Goal: Task Accomplishment & Management: Complete application form

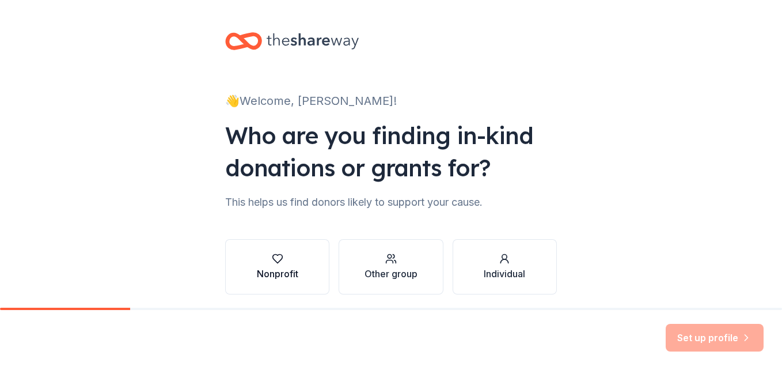
click at [275, 257] on icon "button" at bounding box center [278, 259] width 12 height 12
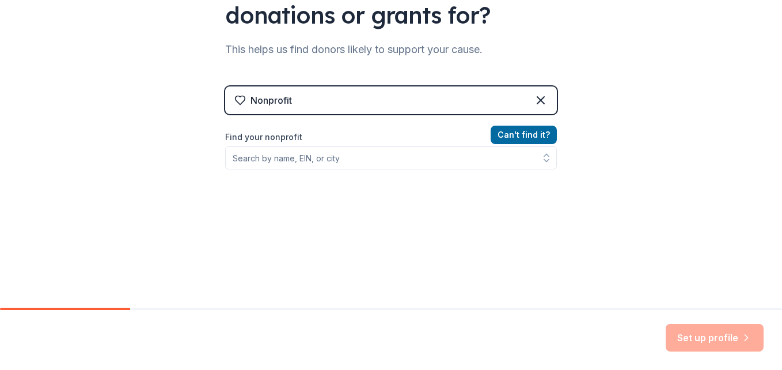
scroll to position [185, 0]
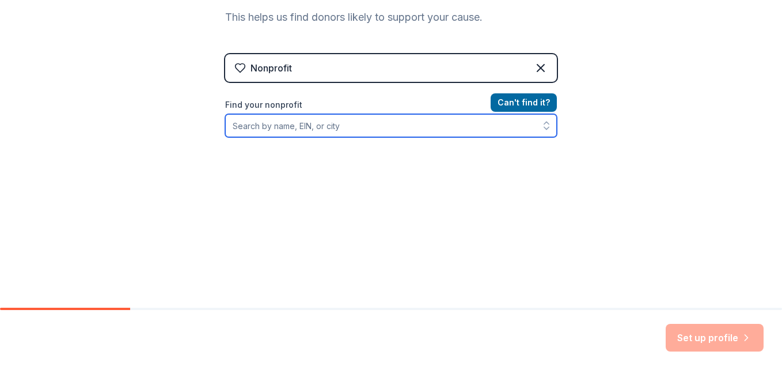
click at [324, 126] on input "Find your nonprofit" at bounding box center [391, 125] width 332 height 23
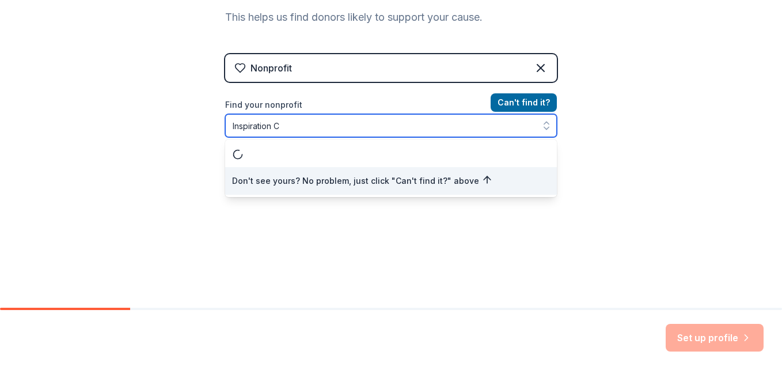
scroll to position [0, 0]
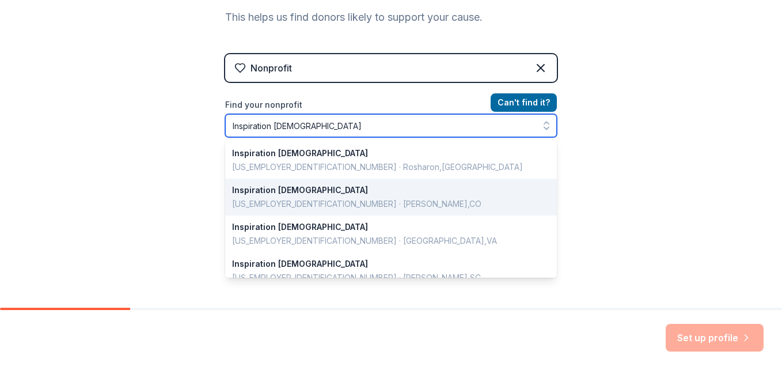
type input "Inspiration [DEMOGRAPHIC_DATA]"
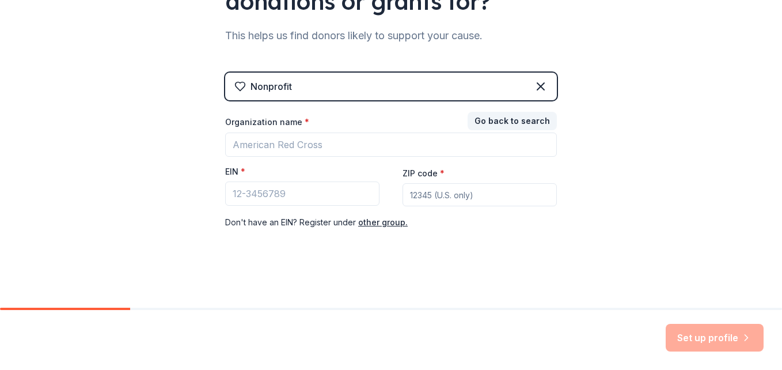
scroll to position [166, 0]
click at [507, 118] on button "Go back to search" at bounding box center [512, 121] width 89 height 18
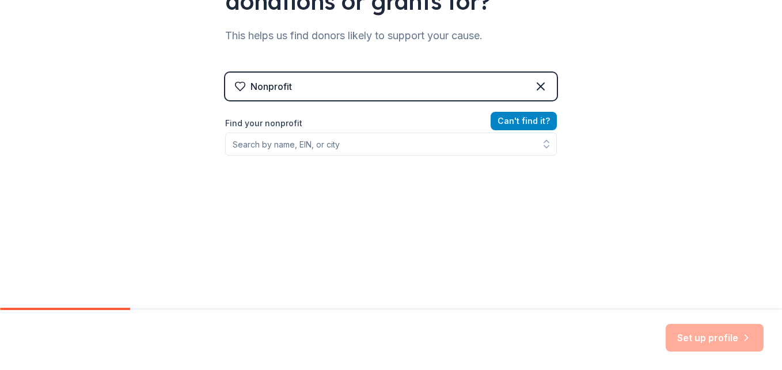
click at [507, 118] on button "Can ' t find it?" at bounding box center [524, 121] width 66 height 18
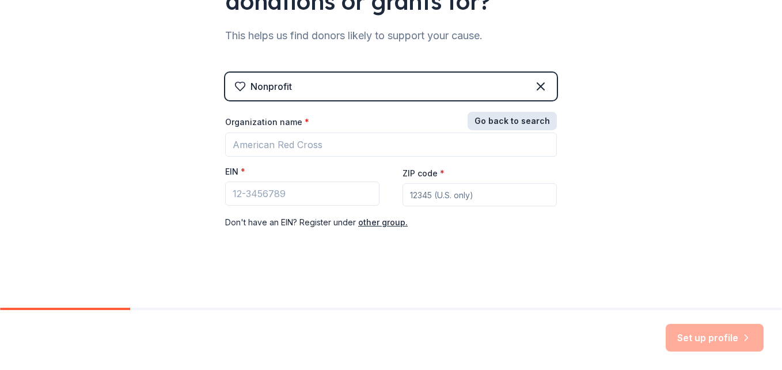
click at [507, 118] on button "Go back to search" at bounding box center [512, 121] width 89 height 18
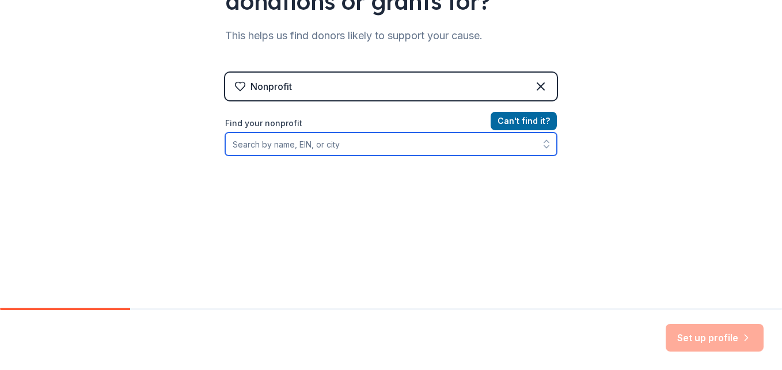
click at [369, 144] on input "Find your nonprofit" at bounding box center [391, 143] width 332 height 23
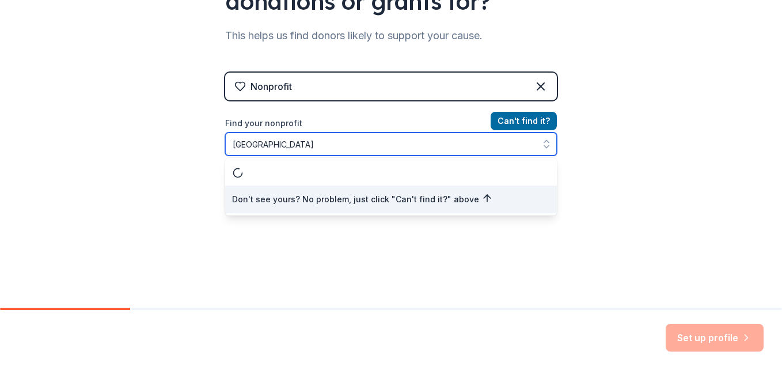
scroll to position [0, 0]
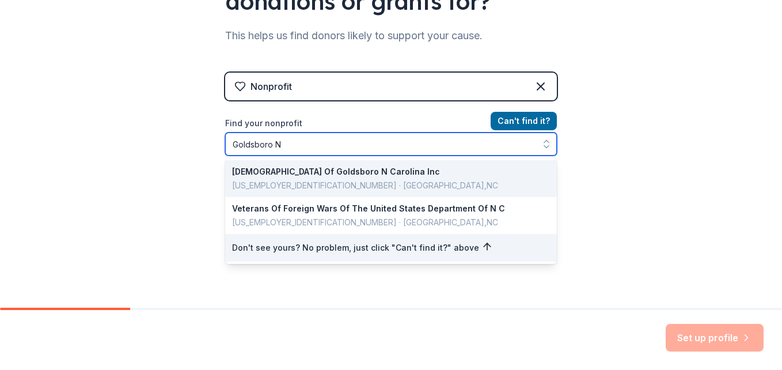
type input "[GEOGRAPHIC_DATA] [GEOGRAPHIC_DATA]"
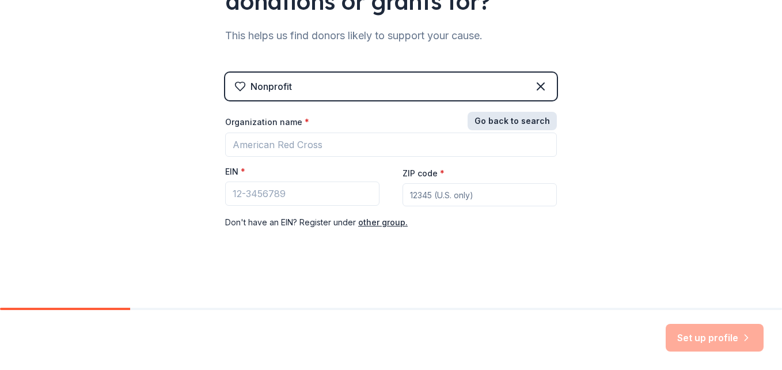
click at [516, 119] on button "Go back to search" at bounding box center [512, 121] width 89 height 18
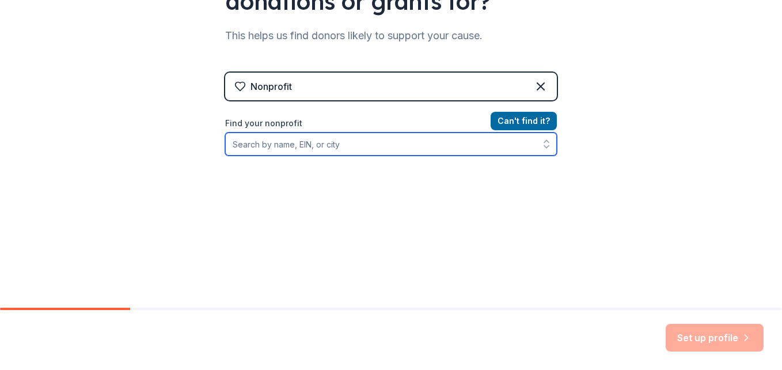
click at [347, 143] on input "Find your nonprofit" at bounding box center [391, 143] width 332 height 23
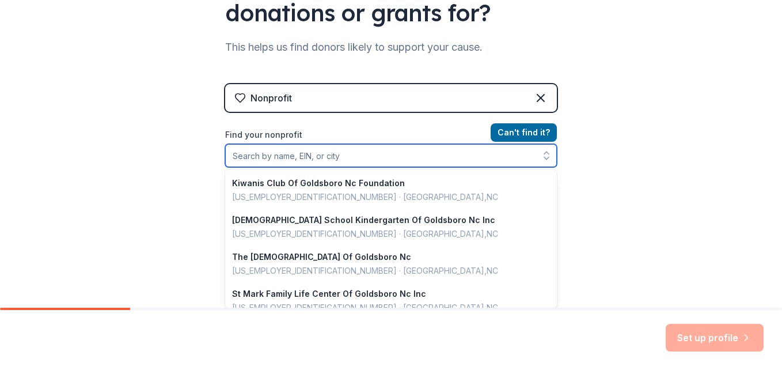
scroll to position [187, 0]
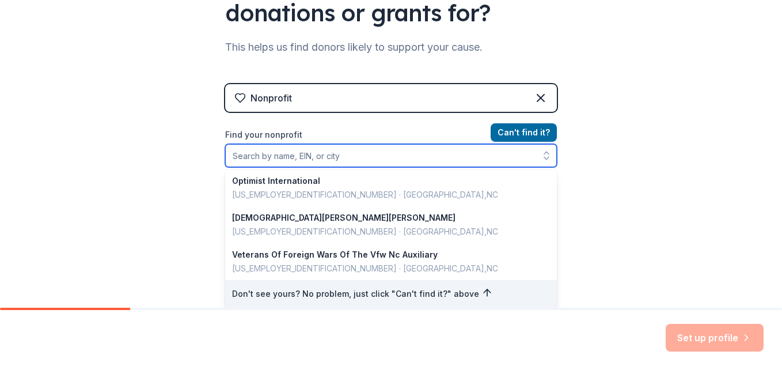
click at [542, 167] on div "Kiwanis Club Of Goldsboro Nc Foundation [US_EMPLOYER_IDENTIFICATION_NUMBER] · […" at bounding box center [391, 155] width 332 height 23
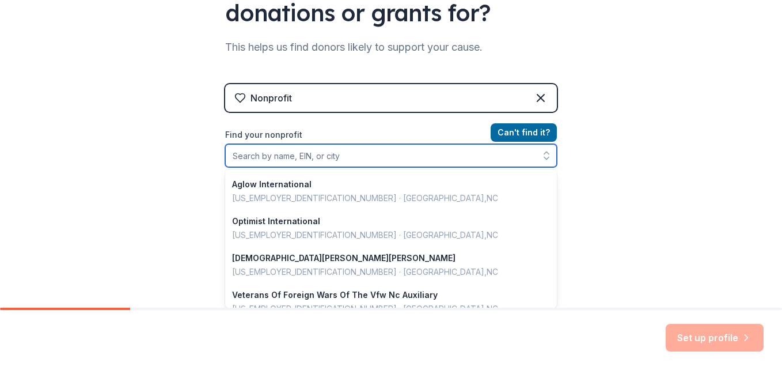
scroll to position [189, 0]
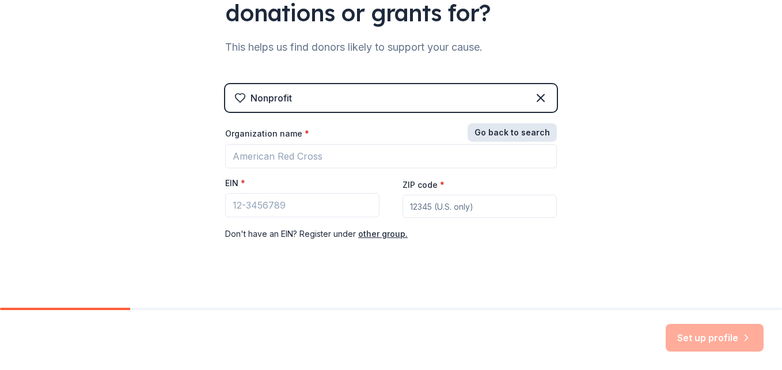
click at [503, 129] on button "Go back to search" at bounding box center [512, 132] width 89 height 18
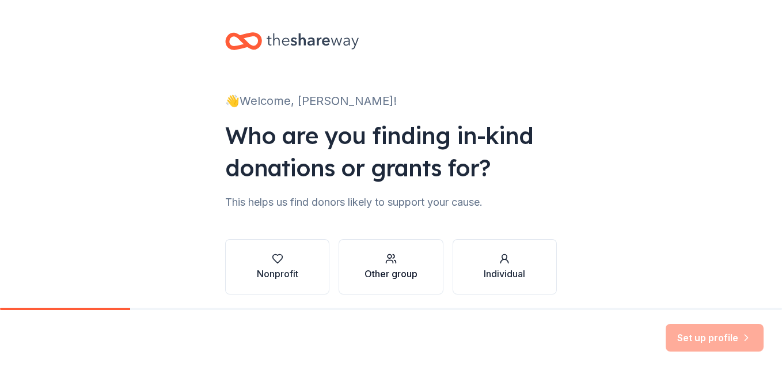
click at [380, 259] on div "button" at bounding box center [390, 259] width 53 height 12
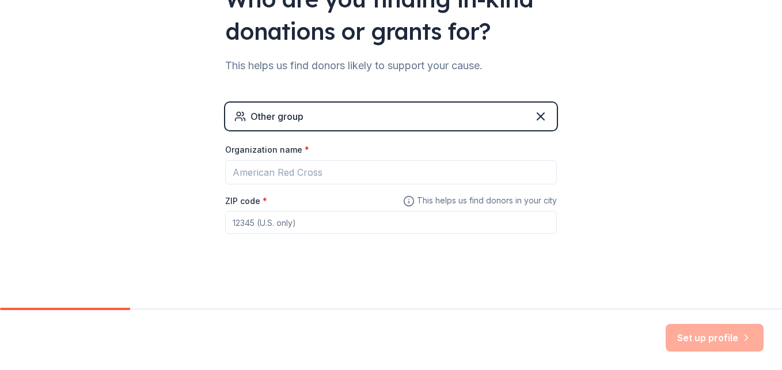
scroll to position [141, 0]
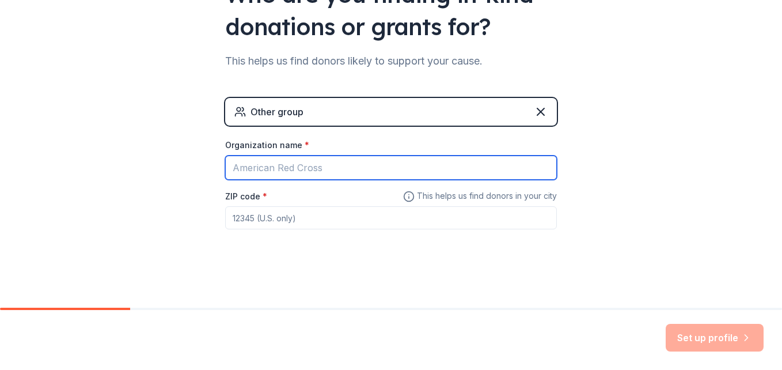
click at [326, 167] on input "Organization name *" at bounding box center [391, 167] width 332 height 24
type input "Inspiration [DEMOGRAPHIC_DATA]"
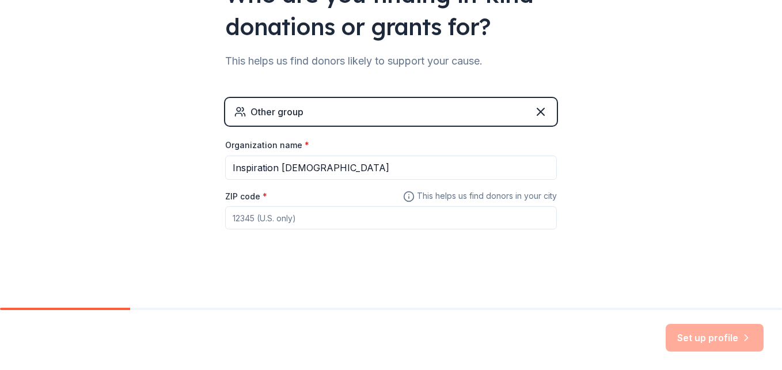
click at [270, 202] on div "ZIP code *" at bounding box center [391, 209] width 332 height 41
click at [241, 211] on input "ZIP code *" at bounding box center [391, 217] width 332 height 23
type input "27530"
click at [386, 295] on div "👋 Welcome, Janet! Who are you finding in-kind donations or grants for? This hel…" at bounding box center [391, 83] width 369 height 449
click at [768, 260] on div "👋 Welcome, Janet! Who are you finding in-kind donations or grants for? This hel…" at bounding box center [391, 83] width 782 height 449
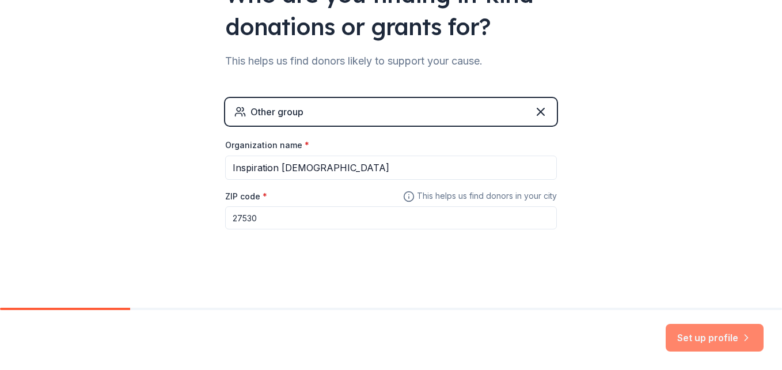
click at [724, 336] on button "Set up profile" at bounding box center [715, 338] width 98 height 28
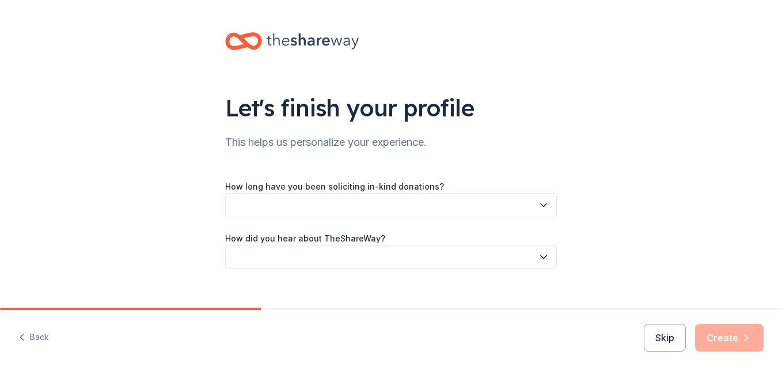
click at [540, 203] on icon "button" at bounding box center [544, 205] width 12 height 12
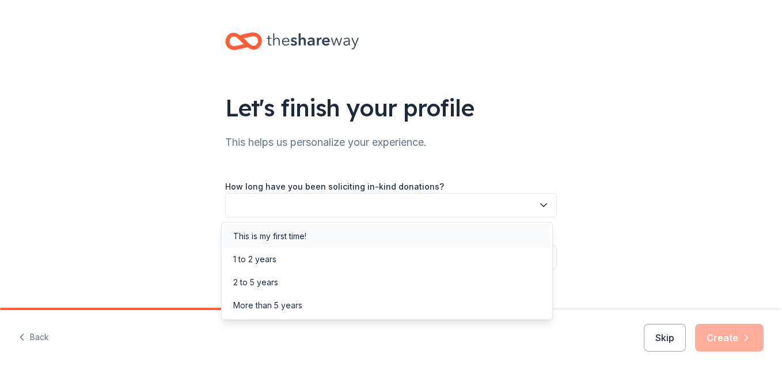
click at [291, 233] on div "This is my first time!" at bounding box center [269, 236] width 73 height 14
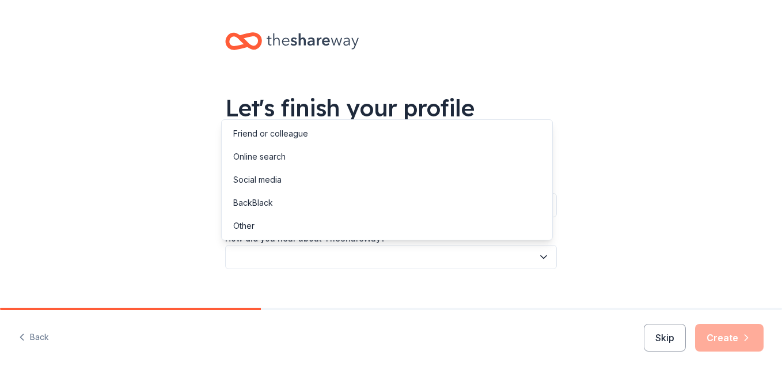
click at [538, 256] on icon "button" at bounding box center [544, 257] width 12 height 12
click at [280, 157] on div "Online search" at bounding box center [259, 157] width 52 height 14
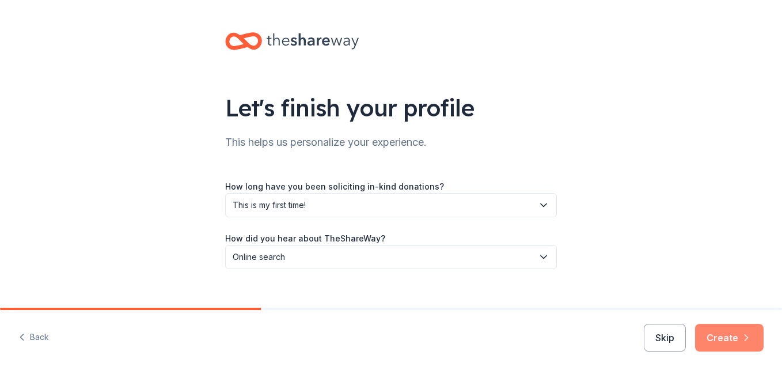
click at [740, 333] on button "Create" at bounding box center [729, 338] width 69 height 28
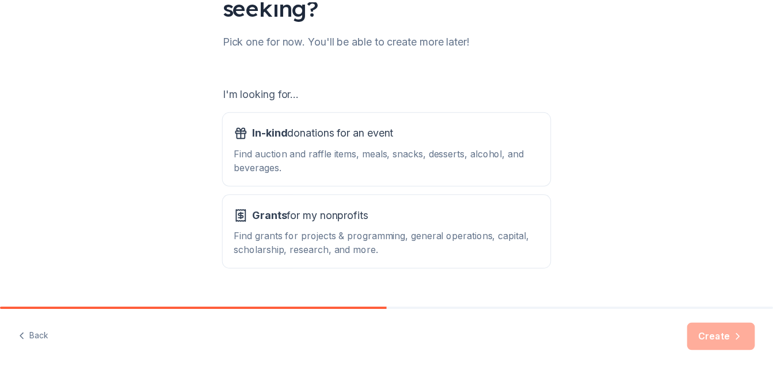
scroll to position [135, 0]
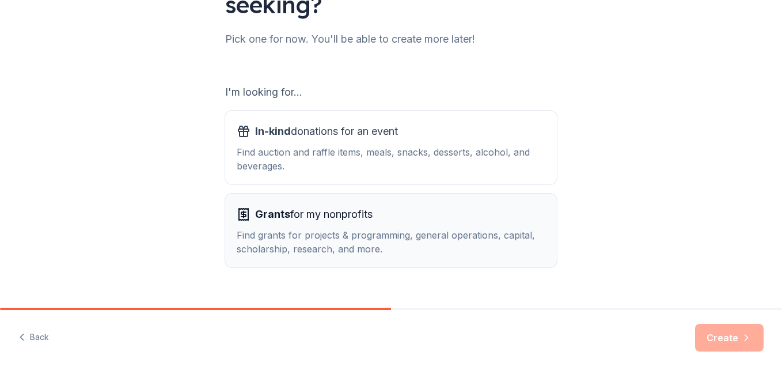
click at [314, 215] on span "Grants for my nonprofits" at bounding box center [313, 214] width 117 height 18
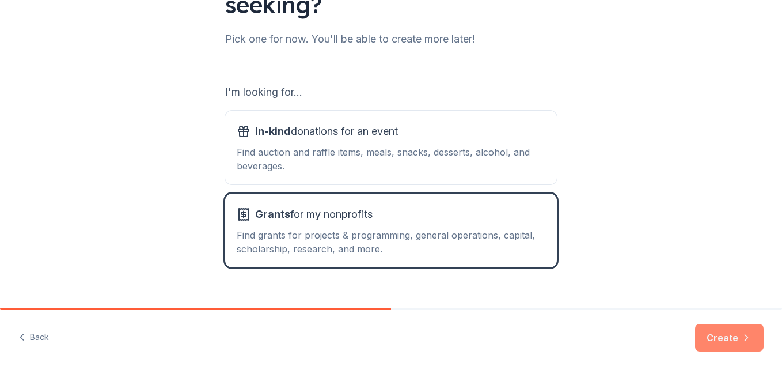
click at [731, 336] on button "Create" at bounding box center [729, 338] width 69 height 28
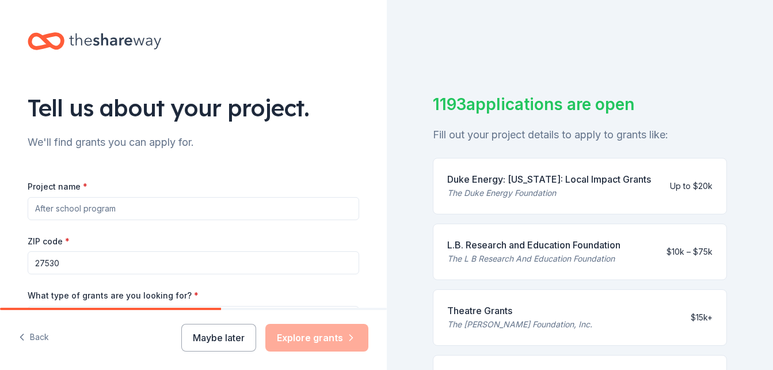
click at [146, 208] on input "Project name *" at bounding box center [194, 208] width 332 height 23
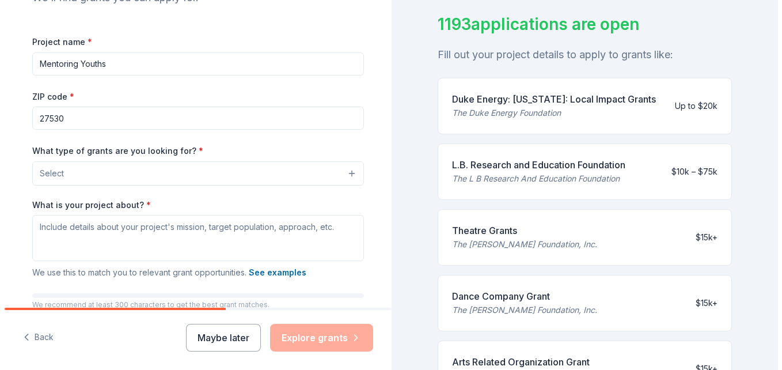
scroll to position [182, 0]
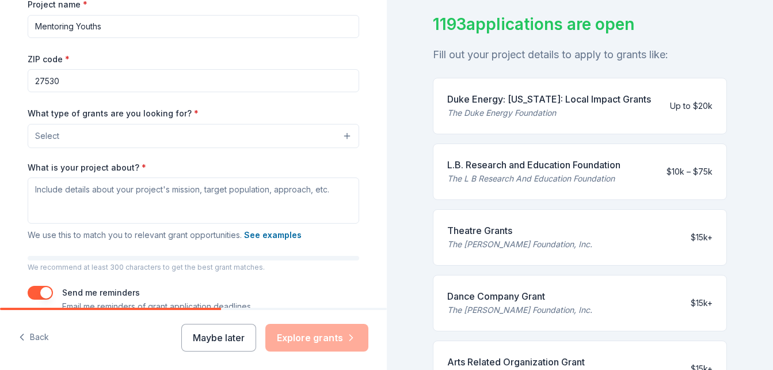
type input "Mentoring Youths"
click at [341, 135] on button "Select" at bounding box center [194, 136] width 332 height 24
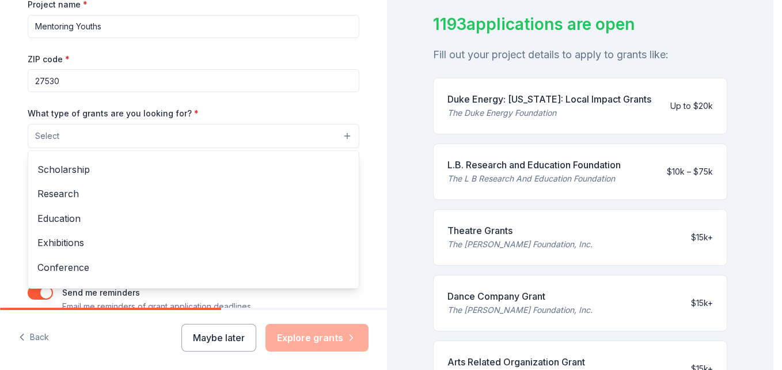
scroll to position [50, 0]
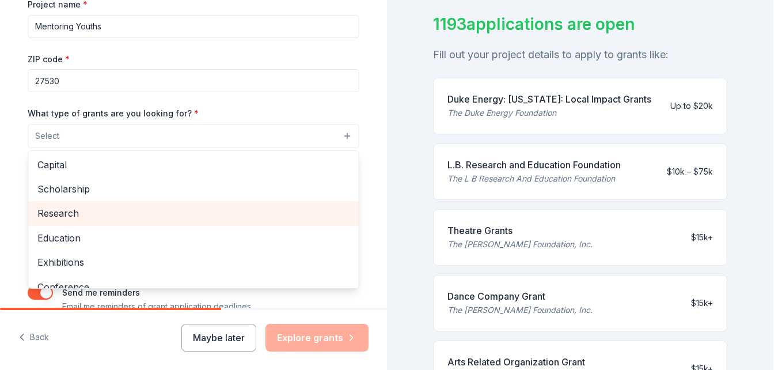
click at [343, 211] on div "Research" at bounding box center [193, 213] width 331 height 24
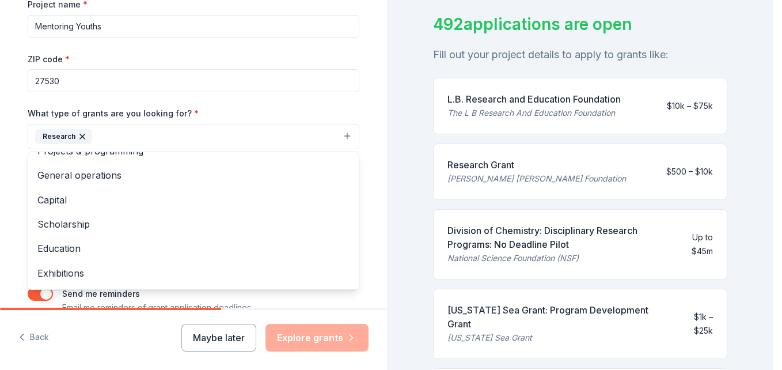
scroll to position [0, 0]
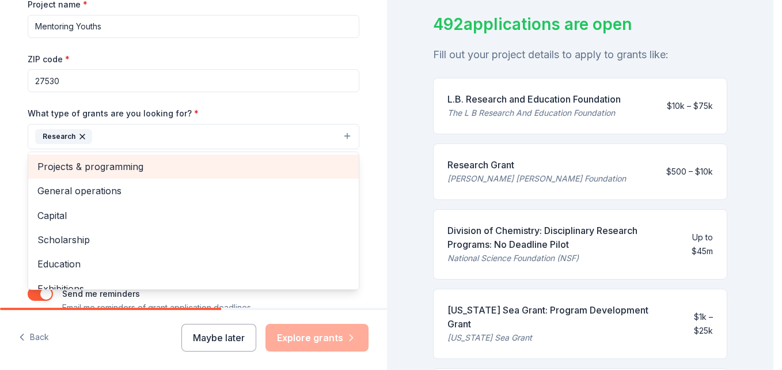
click at [112, 167] on span "Projects & programming" at bounding box center [193, 166] width 312 height 15
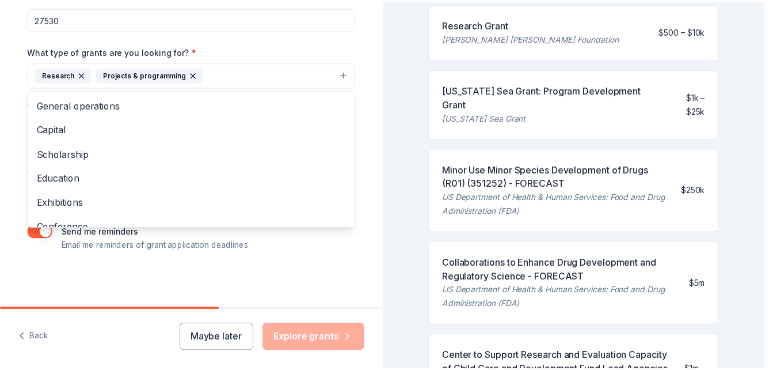
scroll to position [290, 0]
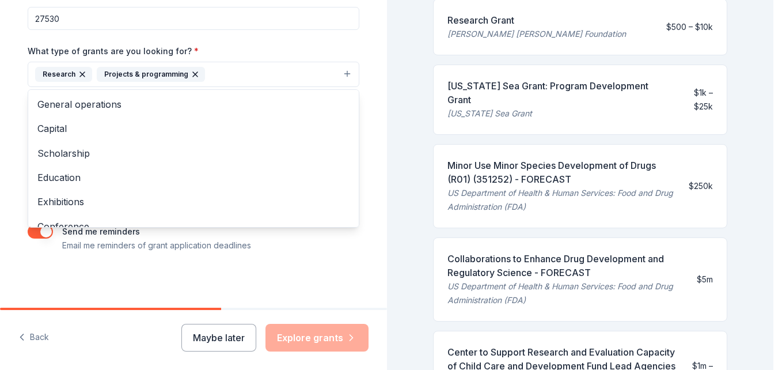
drag, startPoint x: 770, startPoint y: 93, endPoint x: 770, endPoint y: 159, distance: 66.2
click at [770, 159] on div "Tell us about your project. We'll find grants you can apply for. Project name *…" at bounding box center [386, 185] width 773 height 370
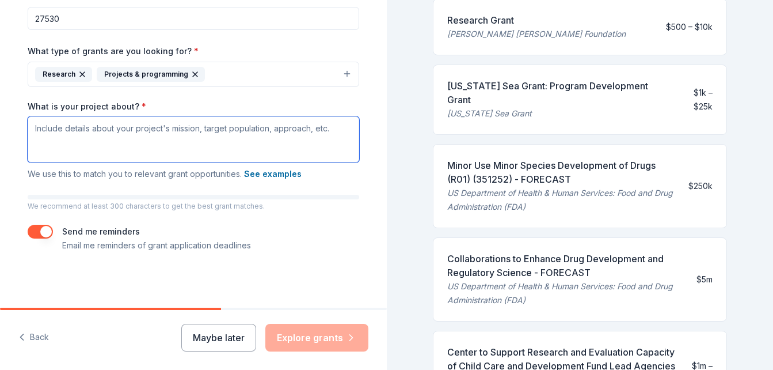
click at [83, 148] on textarea "What is your project about? *" at bounding box center [194, 139] width 332 height 46
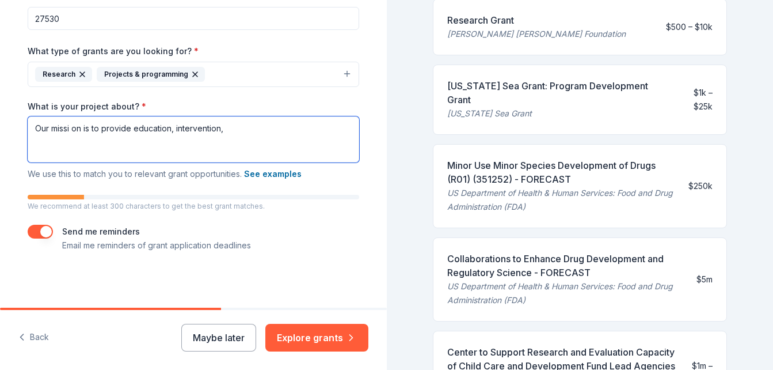
click at [77, 128] on textarea "Our missi on is to provide education, intervention," at bounding box center [194, 139] width 332 height 46
click at [221, 130] on textarea "Our mission is to provide education, intervention," at bounding box center [194, 139] width 332 height 46
drag, startPoint x: 329, startPoint y: 131, endPoint x: 238, endPoint y: 130, distance: 91.0
click at [238, 130] on textarea "Our mission is to provide education, intervention," at bounding box center [194, 139] width 332 height 46
click at [164, 129] on textarea "Our mission is to provide education, intervention," at bounding box center [194, 139] width 332 height 46
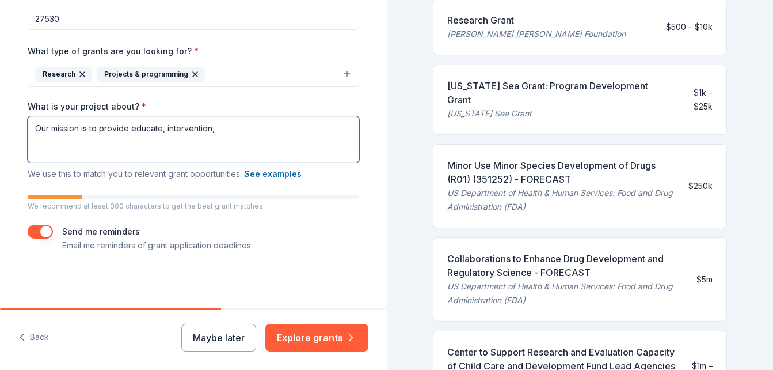
click at [217, 128] on textarea "Our mission is to provide educate, intervention," at bounding box center [194, 139] width 332 height 46
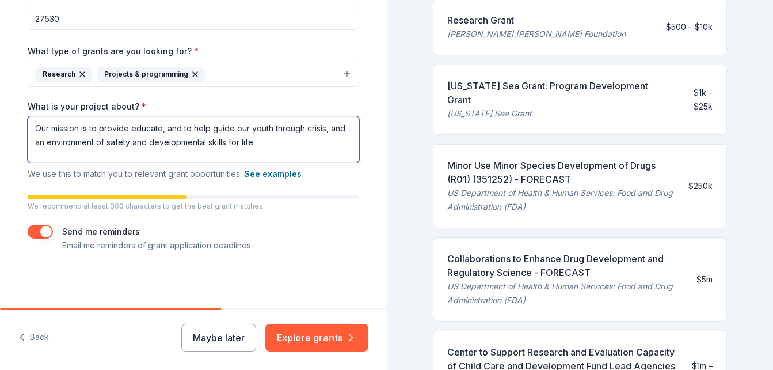
click at [143, 143] on textarea "Our mission is to provide educate, and to help guide our youth through crisis, …" at bounding box center [194, 139] width 332 height 46
click at [283, 143] on textarea "Our mission is to provide educate, and to help guide our youth through crisis, …" at bounding box center [194, 139] width 332 height 46
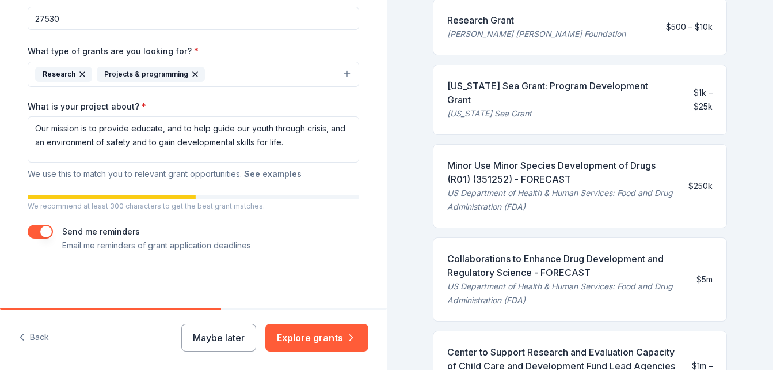
click at [262, 173] on button "See examples" at bounding box center [273, 174] width 58 height 14
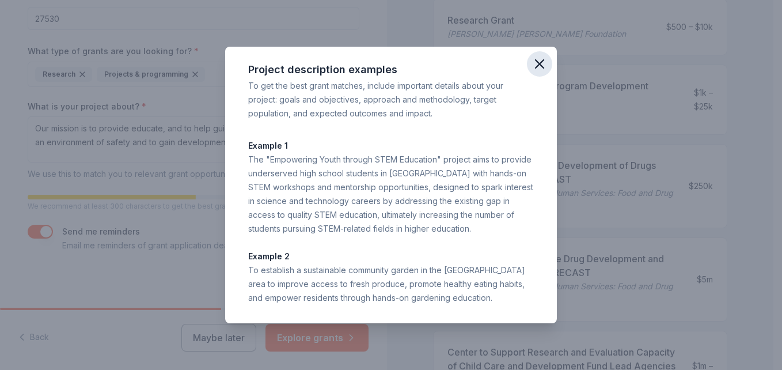
click at [538, 60] on icon "button" at bounding box center [539, 64] width 16 height 16
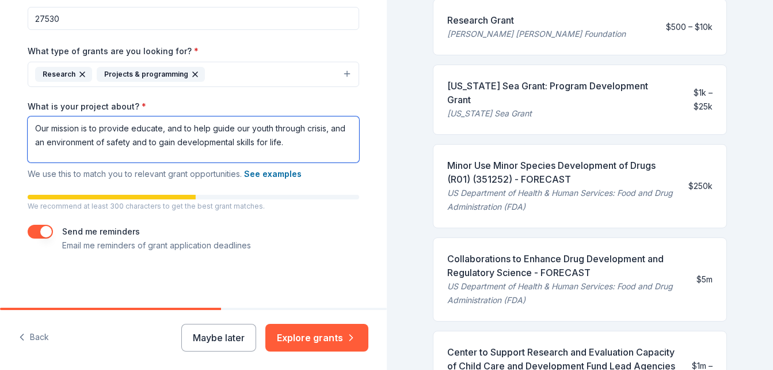
click at [282, 142] on textarea "Our mission is to provide educate, and to help guide our youth through crisis, …" at bounding box center [194, 139] width 332 height 46
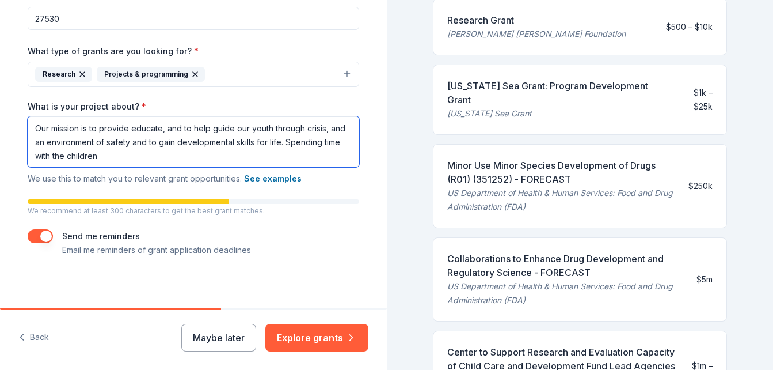
click at [282, 142] on textarea "Our mission is to provide educate, and to help guide our youth through crisis, …" at bounding box center [194, 141] width 332 height 51
click at [115, 157] on textarea "Our mission is to provide educate, and to help guide our youth through crisis, …" at bounding box center [194, 141] width 332 height 51
type textarea "Our mission is to provide educate, and to help guide our youth through crisis, …"
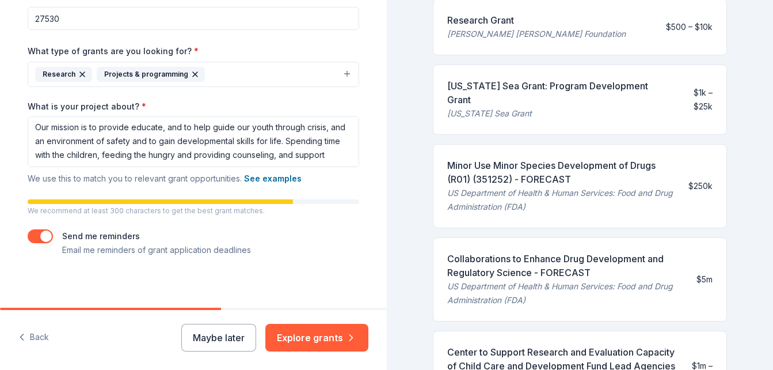
click at [246, 241] on div "Send me reminders Email me reminders of grant application deadlines" at bounding box center [156, 243] width 189 height 28
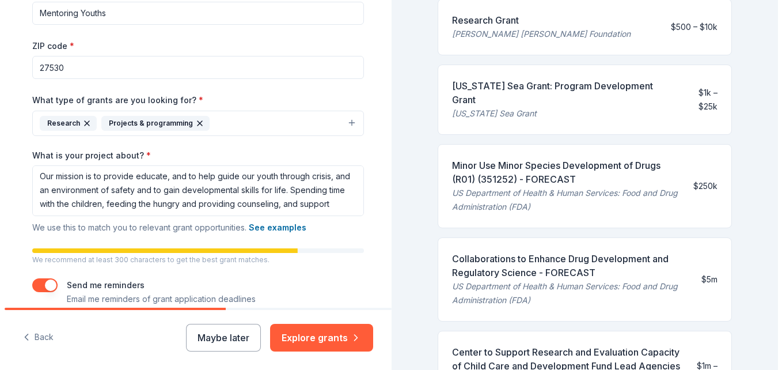
scroll to position [249, 0]
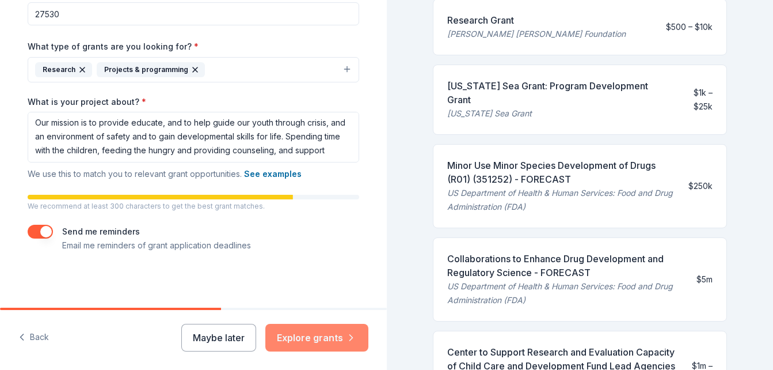
click at [316, 337] on button "Explore grants" at bounding box center [316, 338] width 103 height 28
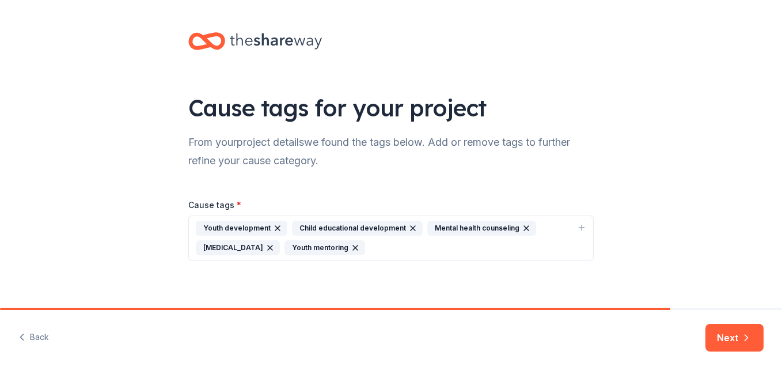
click at [314, 248] on div "Youth mentoring" at bounding box center [324, 247] width 81 height 15
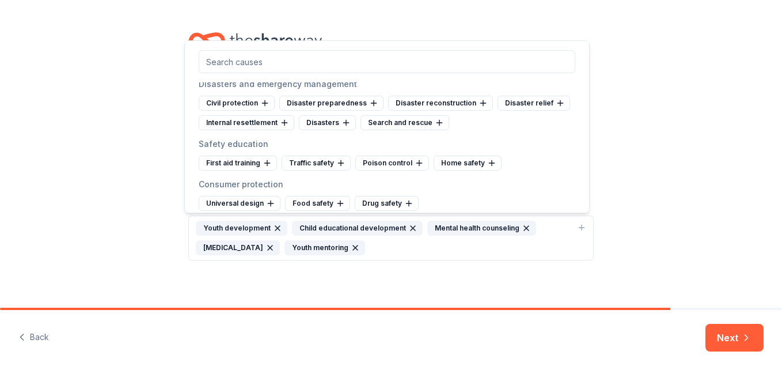
scroll to position [2997, 0]
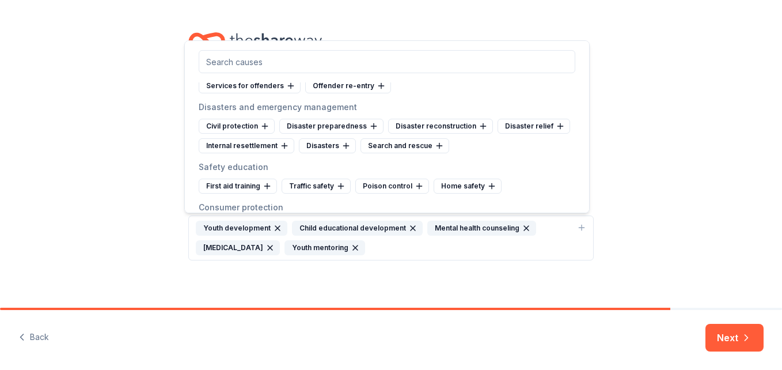
click at [315, 245] on div "Youth mentoring" at bounding box center [324, 247] width 81 height 15
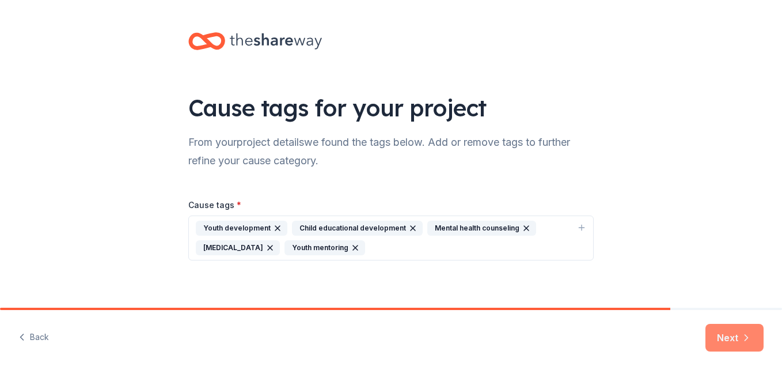
click at [735, 333] on button "Next" at bounding box center [734, 338] width 58 height 28
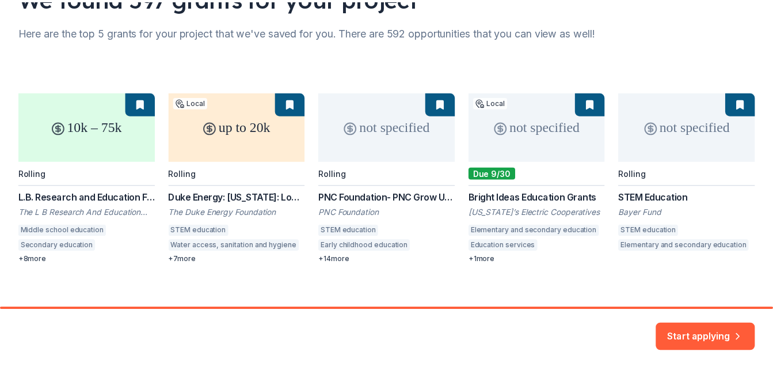
scroll to position [121, 0]
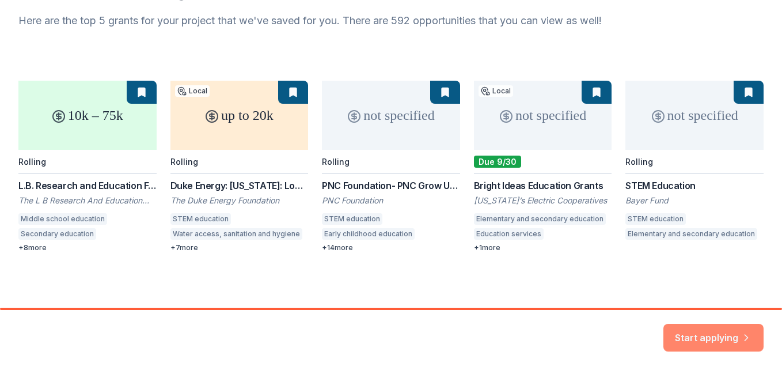
click at [716, 333] on button "Start applying" at bounding box center [713, 331] width 100 height 28
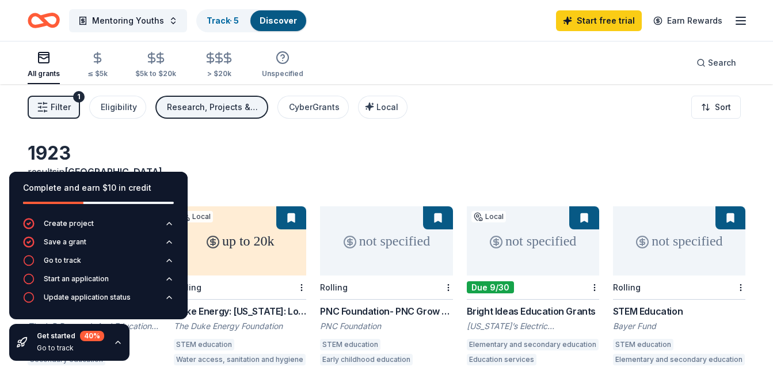
click at [533, 128] on div "Filter 1 Eligibility Research, Projects & programming CyberGrants Local Sort" at bounding box center [386, 107] width 773 height 46
click at [230, 153] on div "1923 results in Goldsboro, NC" at bounding box center [387, 167] width 718 height 51
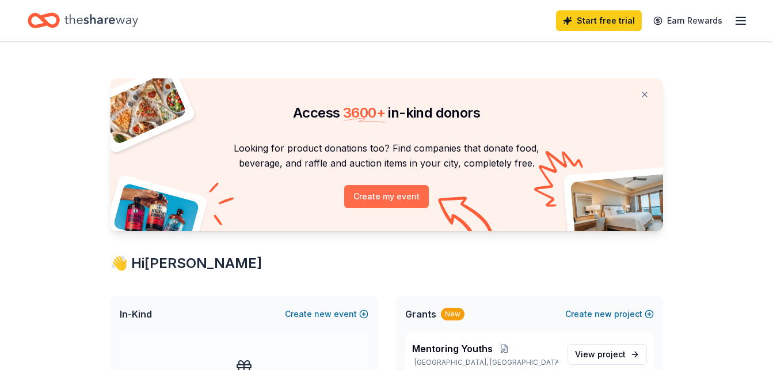
click at [386, 195] on button "Create my event" at bounding box center [386, 196] width 85 height 23
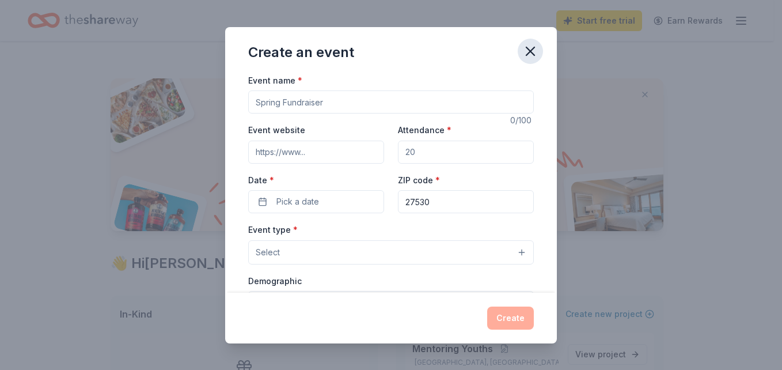
click at [529, 45] on icon "button" at bounding box center [530, 51] width 16 height 16
